Goal: Navigation & Orientation: Understand site structure

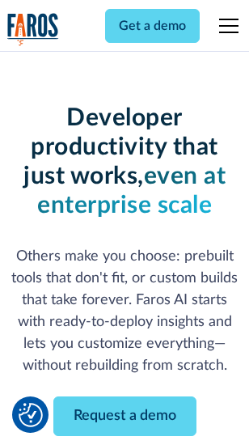
scroll to position [194, 0]
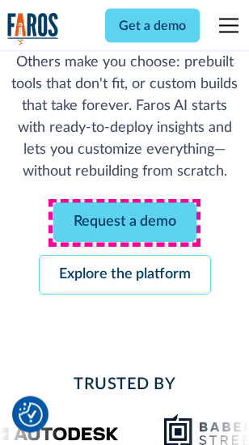
click at [125, 224] on link "Request a demo" at bounding box center [124, 223] width 143 height 40
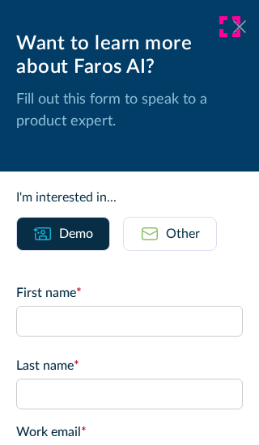
click at [233, 27] on icon at bounding box center [239, 26] width 13 height 12
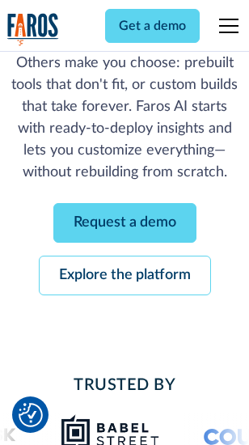
scroll to position [246, 0]
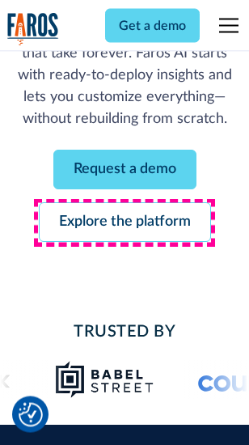
click at [125, 224] on link "Explore the platform" at bounding box center [125, 223] width 173 height 40
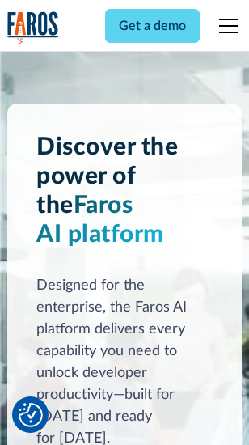
scroll to position [12339, 0]
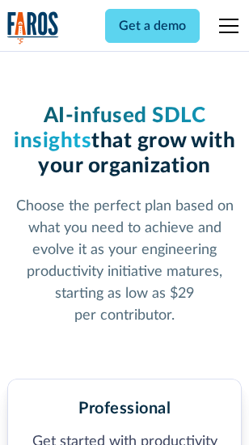
scroll to position [2568, 0]
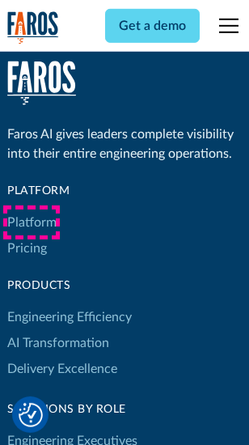
click at [32, 223] on link "Platform" at bounding box center [31, 223] width 49 height 26
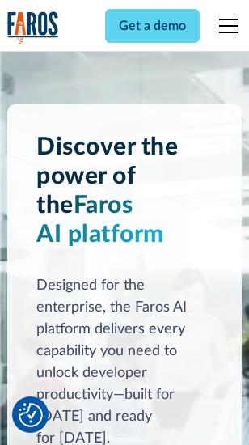
scroll to position [12859, 0]
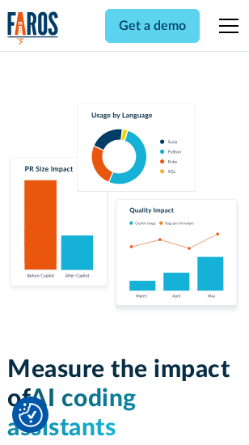
scroll to position [10112, 0]
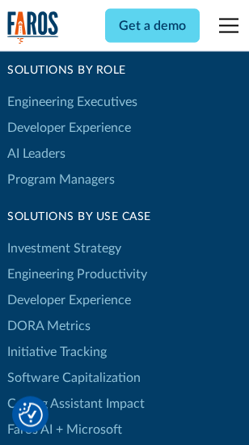
click at [49, 313] on link "DORA Metrics" at bounding box center [48, 326] width 83 height 26
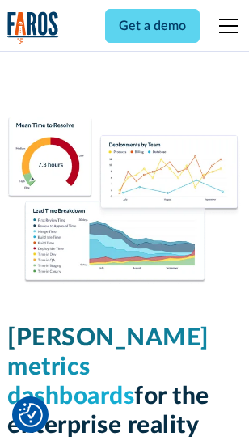
scroll to position [7171, 0]
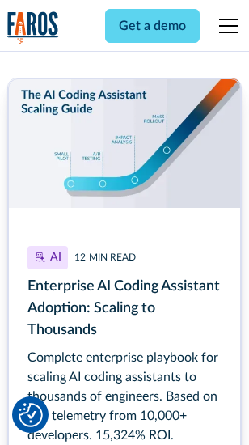
scroll to position [7378, 0]
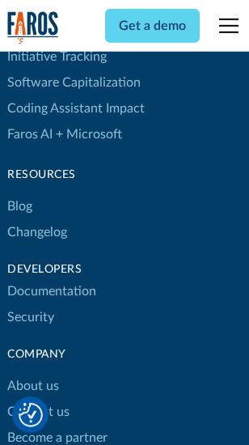
click at [37, 223] on link "Changelog" at bounding box center [37, 233] width 60 height 26
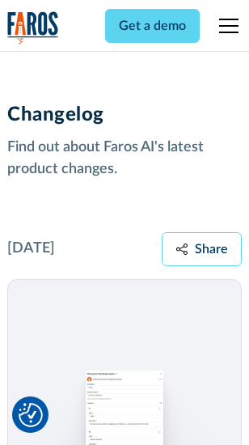
scroll to position [19863, 0]
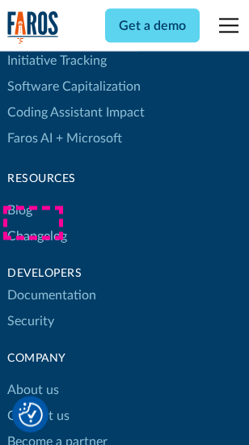
click at [32, 378] on link "About us" at bounding box center [33, 391] width 52 height 26
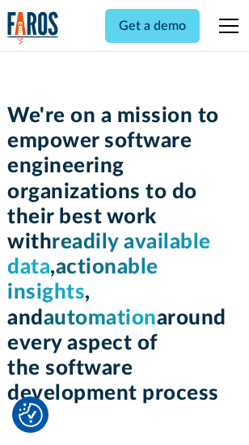
scroll to position [5602, 0]
